Goal: Information Seeking & Learning: Learn about a topic

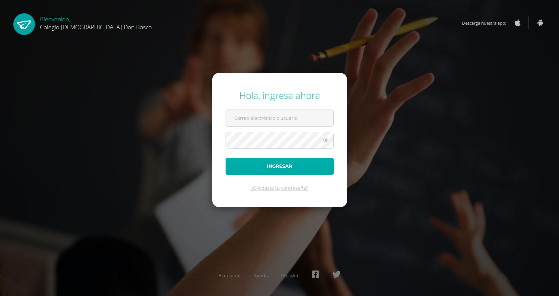
type input "l.chavez.3cdb@gmail.com"
click at [297, 163] on button "Ingresar" at bounding box center [280, 166] width 108 height 17
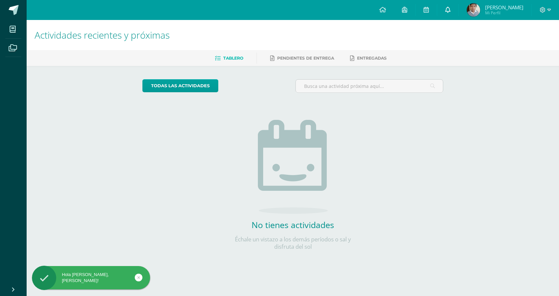
click at [455, 5] on link at bounding box center [448, 10] width 21 height 20
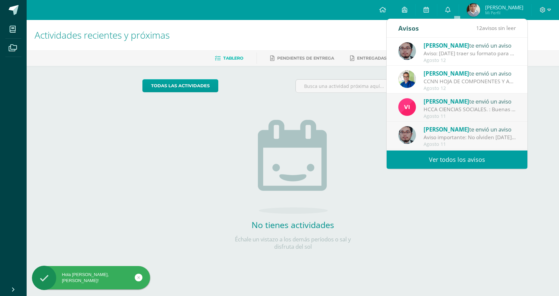
click at [433, 158] on link "Ver todos los avisos" at bounding box center [457, 160] width 141 height 18
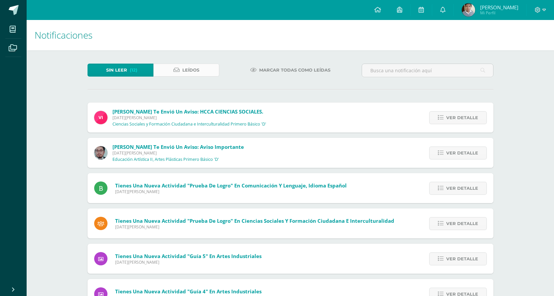
click at [186, 69] on span "Leídos" at bounding box center [190, 70] width 17 height 12
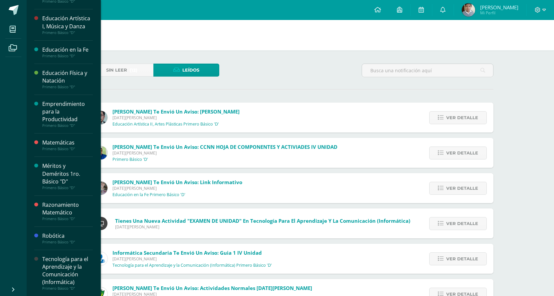
scroll to position [285, 0]
drag, startPoint x: 70, startPoint y: 232, endPoint x: 66, endPoint y: 237, distance: 6.0
click at [70, 233] on div "Robótica" at bounding box center [67, 236] width 51 height 8
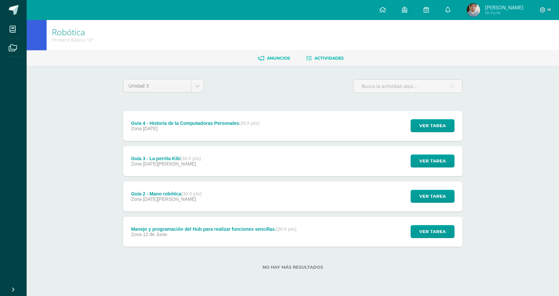
click at [270, 58] on span "Anuncios" at bounding box center [278, 58] width 23 height 5
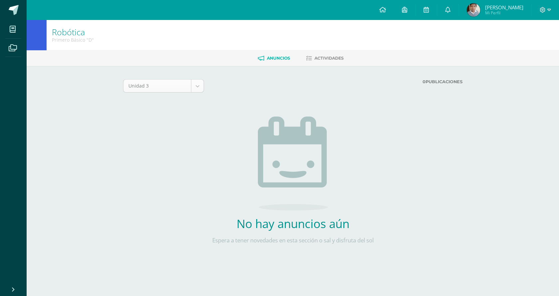
click at [187, 87] on body "Mis cursos Archivos Cerrar panel Artes Industriales Primero Básico "D" Ciencias…" at bounding box center [279, 139] width 559 height 279
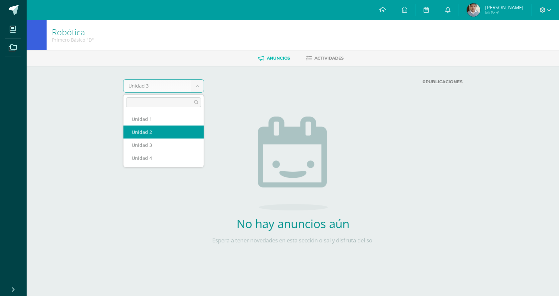
select select "Unidad 2"
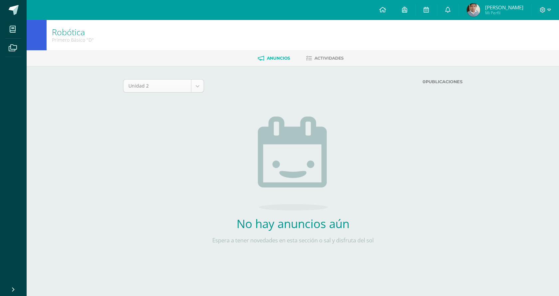
click at [183, 92] on body "Mis cursos Archivos Cerrar panel Artes Industriales Primero Básico "D" Ciencias…" at bounding box center [279, 139] width 559 height 279
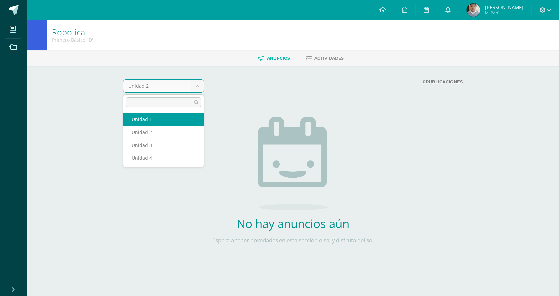
select select "Unidad 1"
click at [178, 90] on body "Mis cursos Archivos Cerrar panel Artes Industriales Primero Básico "D" Ciencias…" at bounding box center [279, 139] width 559 height 279
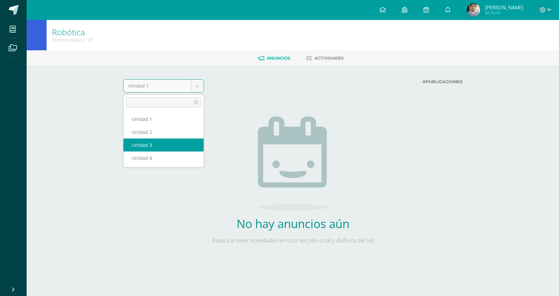
select select "Unidad 3"
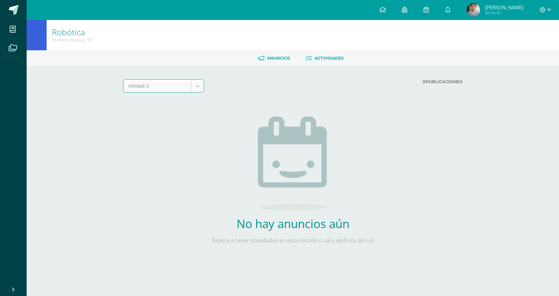
click at [315, 63] on link "Actividades" at bounding box center [325, 58] width 38 height 11
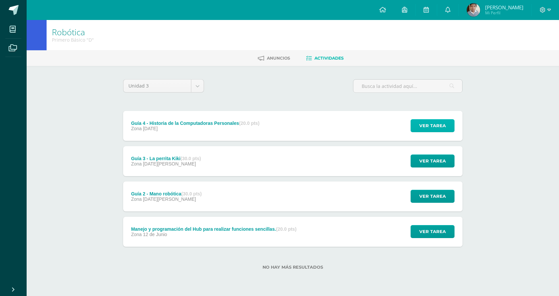
click at [429, 129] on span "Ver tarea" at bounding box center [433, 126] width 27 height 12
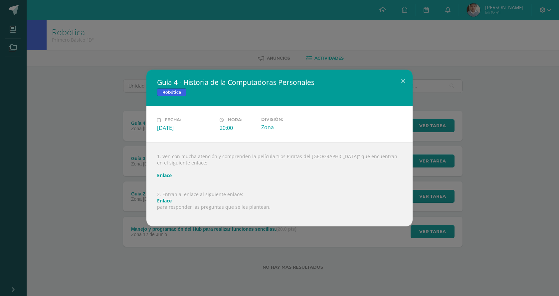
click at [161, 204] on div "1. Ven con mucha atención y comprenden la película “Los Piratas [PERSON_NAME] d…" at bounding box center [280, 184] width 266 height 84
click at [168, 198] on link "Enlace" at bounding box center [164, 200] width 15 height 6
click at [400, 78] on button at bounding box center [403, 81] width 19 height 23
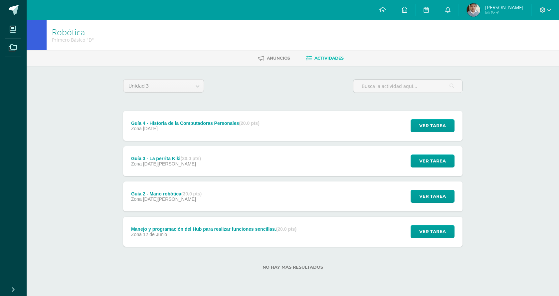
click at [416, 14] on link at bounding box center [404, 10] width 21 height 20
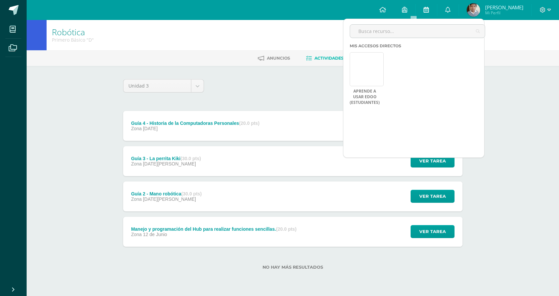
click at [429, 8] on icon at bounding box center [426, 10] width 5 height 6
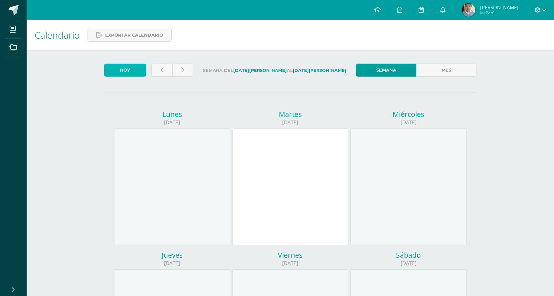
click at [115, 69] on link "Hoy" at bounding box center [125, 70] width 42 height 13
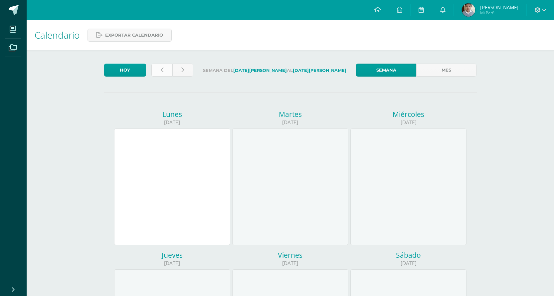
click at [161, 69] on icon at bounding box center [162, 70] width 3 height 6
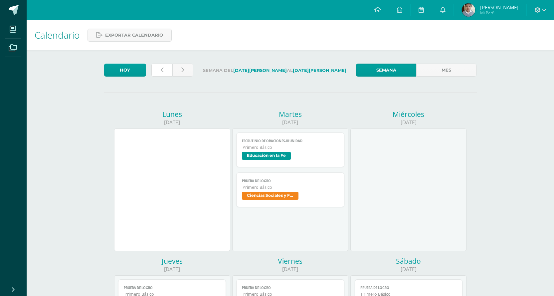
click at [161, 69] on icon at bounding box center [162, 70] width 3 height 6
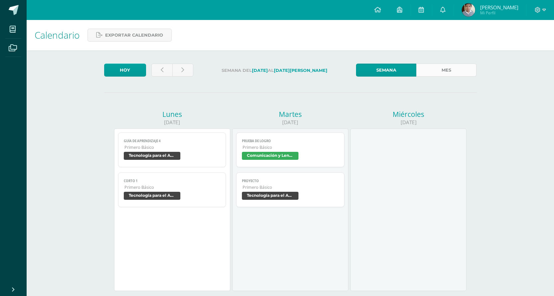
click at [444, 71] on link "Mes" at bounding box center [447, 70] width 60 height 13
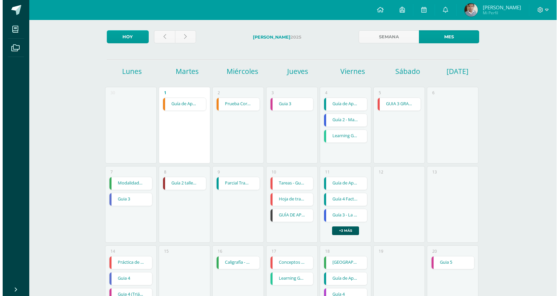
scroll to position [67, 0]
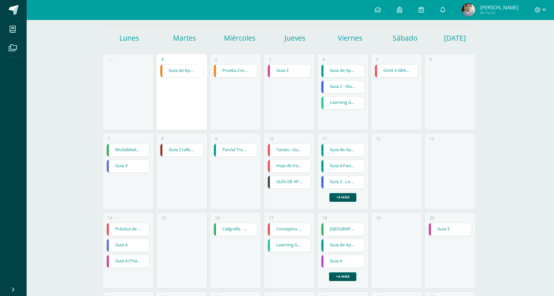
click at [336, 90] on link "Guía 2 - Mano robótica" at bounding box center [343, 87] width 43 height 13
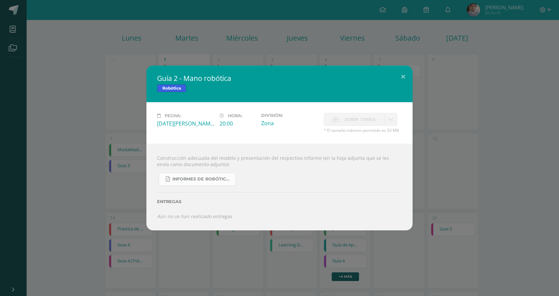
click at [227, 176] on link "Informes de Robótica 3 unidad.pdf" at bounding box center [197, 179] width 77 height 13
